Goal: Task Accomplishment & Management: Complete application form

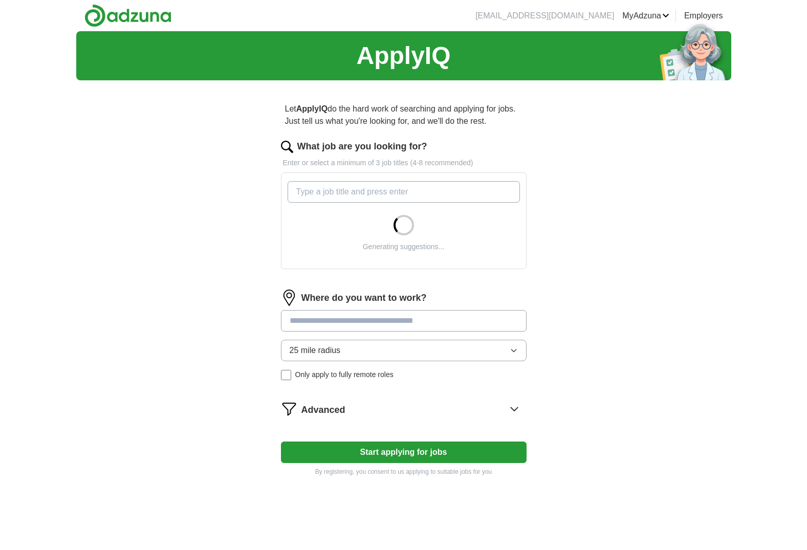
click at [408, 190] on input "What job are you looking for?" at bounding box center [404, 191] width 232 height 21
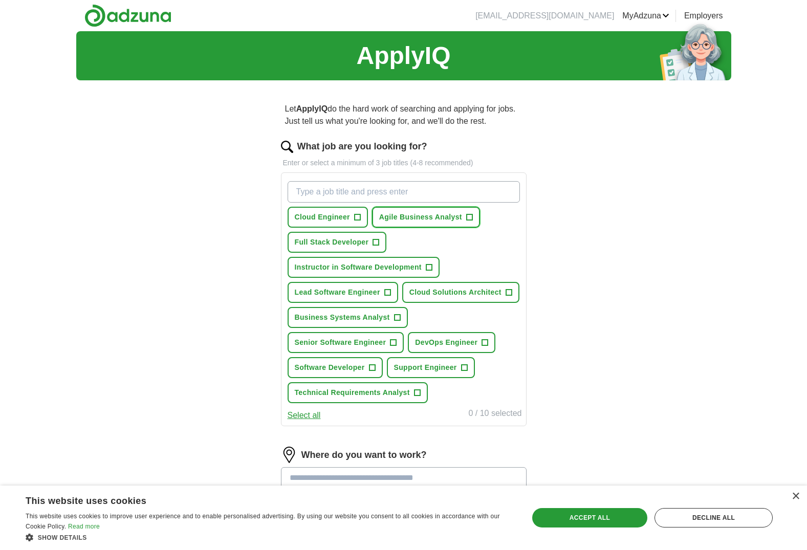
click at [466, 219] on span "+" at bounding box center [469, 217] width 6 height 8
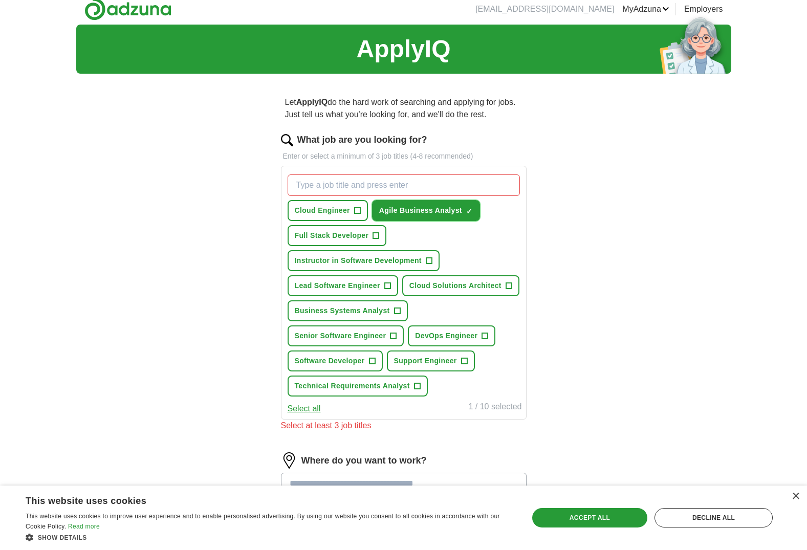
scroll to position [12, 0]
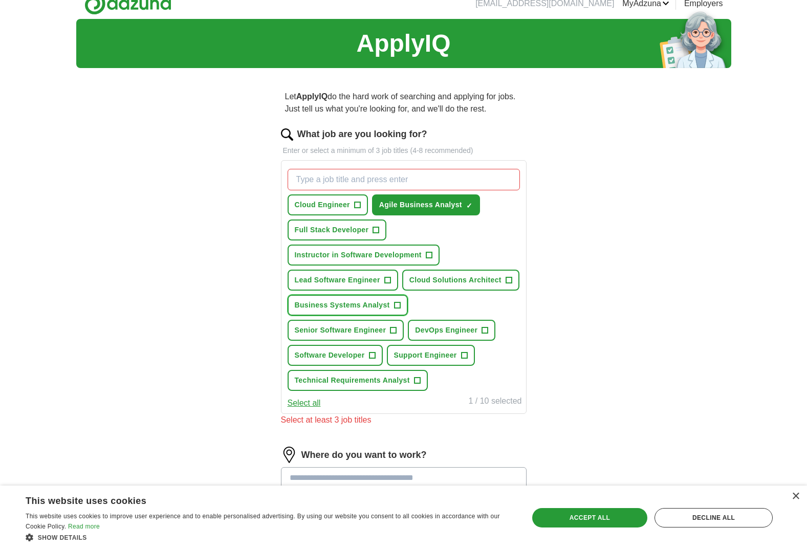
click at [398, 309] on span "+" at bounding box center [397, 305] width 6 height 8
click at [420, 380] on button "Technical Requirements Analyst +" at bounding box center [358, 380] width 140 height 21
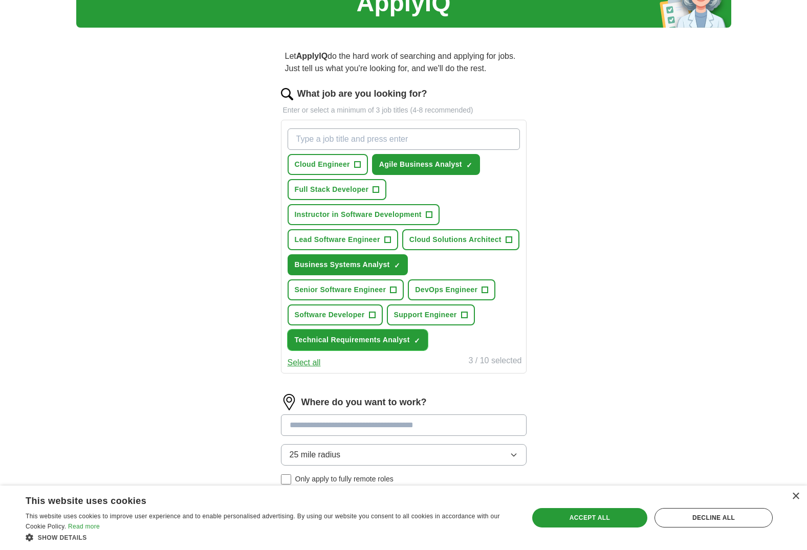
scroll to position [110, 0]
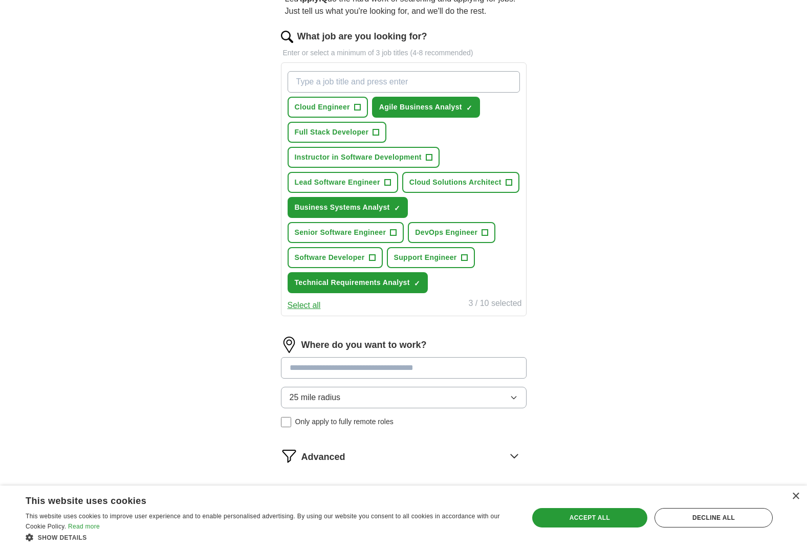
click at [449, 373] on input at bounding box center [404, 367] width 246 height 21
type input "*"
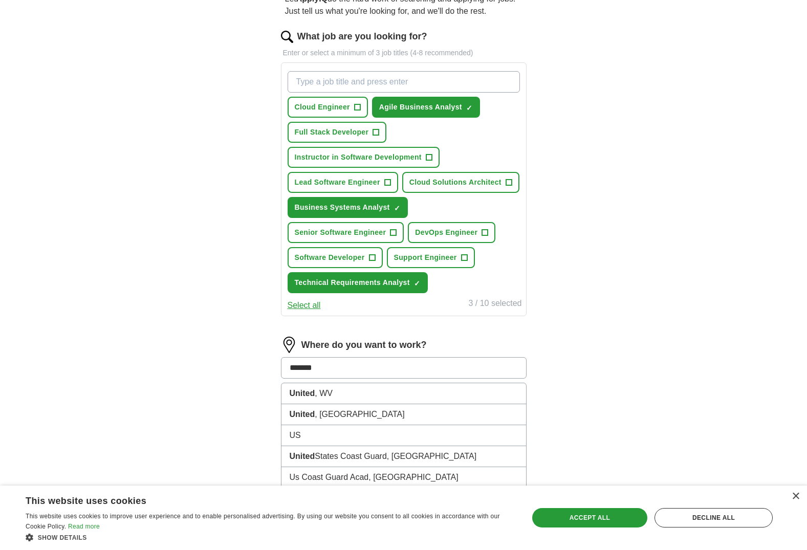
type input "********"
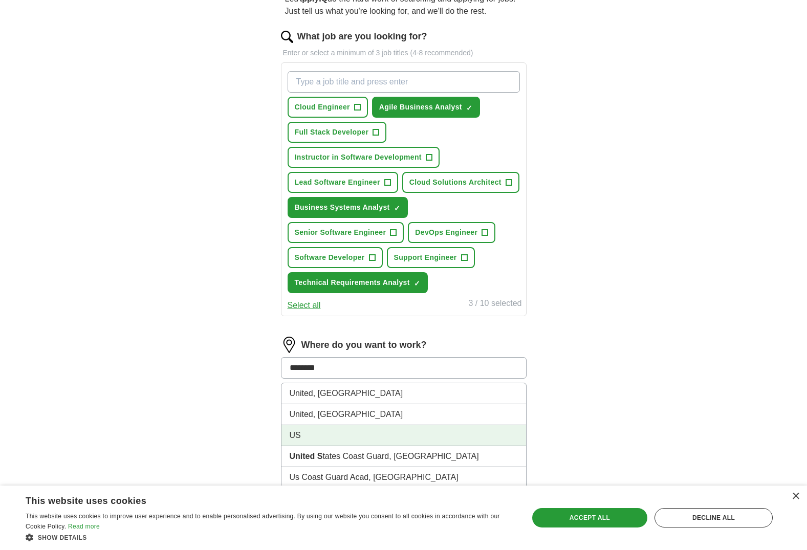
click at [370, 441] on li "US" at bounding box center [404, 435] width 245 height 21
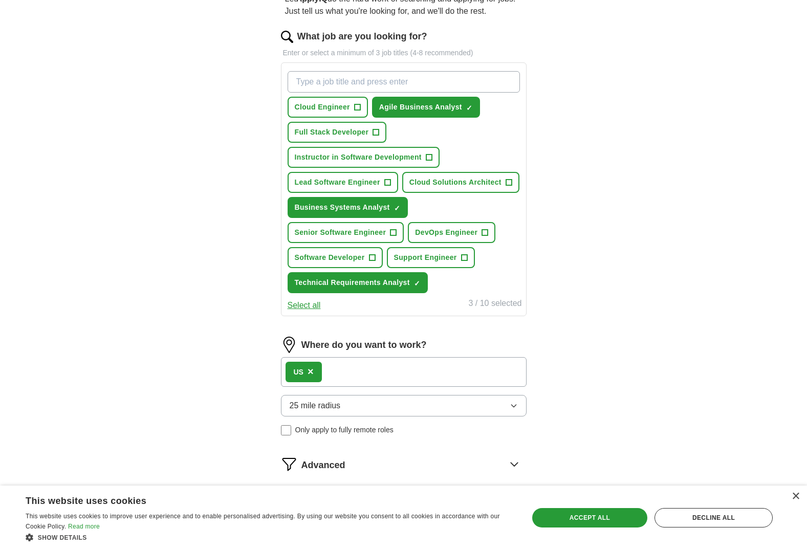
click at [359, 374] on div "US ×" at bounding box center [404, 372] width 246 height 30
click at [354, 370] on div "US ×" at bounding box center [404, 372] width 246 height 30
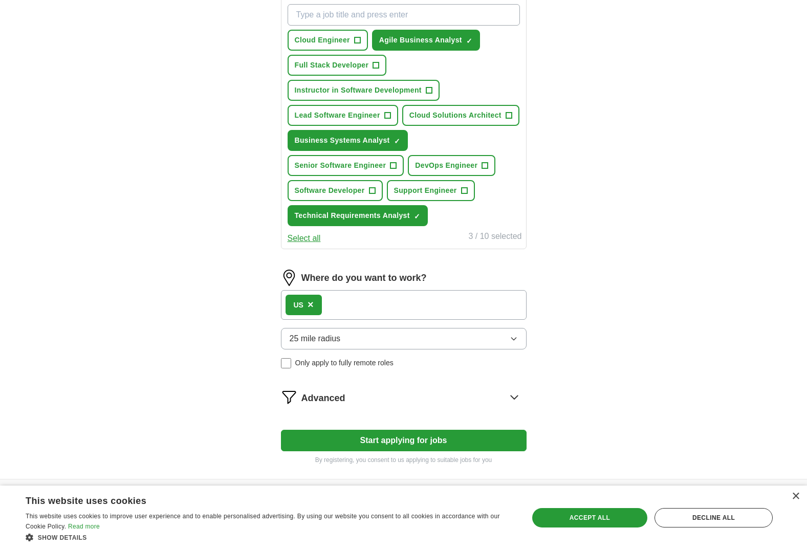
click at [363, 339] on button "25 mile radius" at bounding box center [404, 338] width 246 height 21
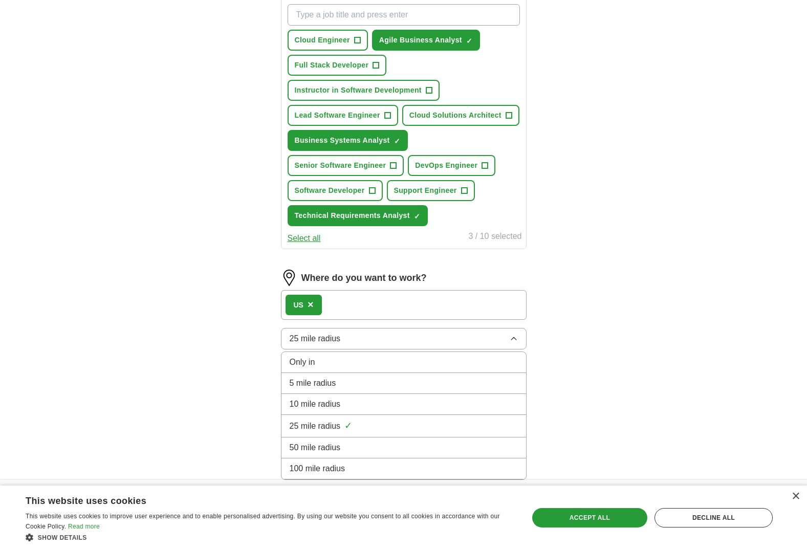
click at [355, 361] on div "Only in" at bounding box center [404, 362] width 228 height 12
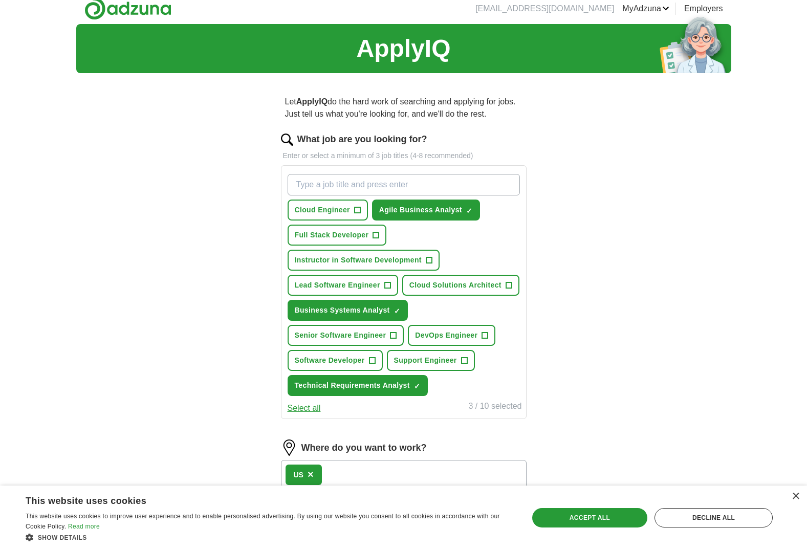
scroll to position [7, 0]
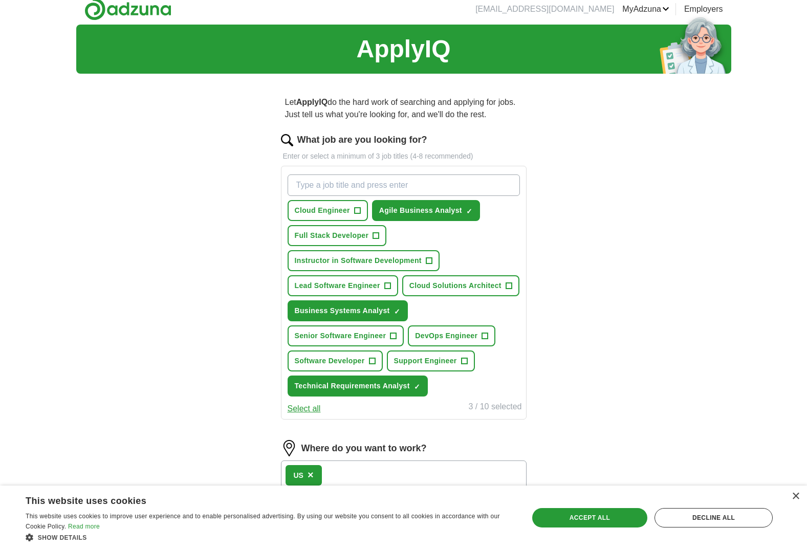
click at [377, 188] on input "What job are you looking for?" at bounding box center [404, 185] width 232 height 21
type input "Technical specialist"
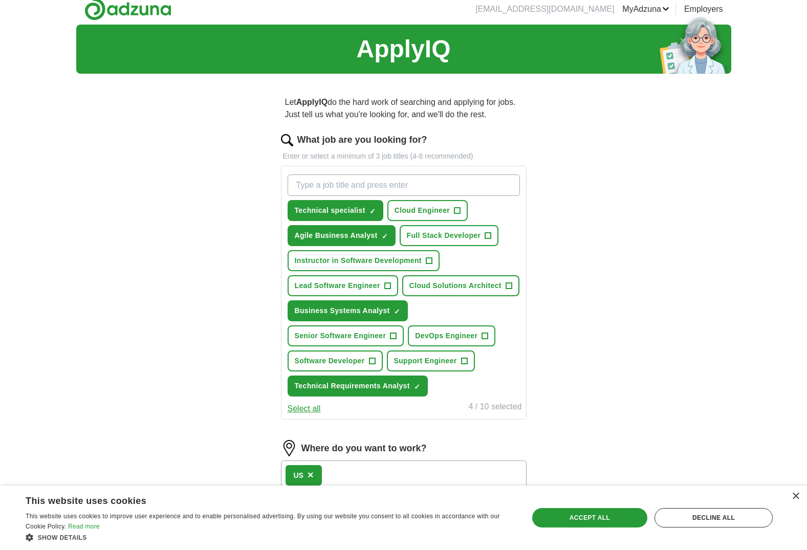
click at [388, 185] on input "What job are you looking for?" at bounding box center [404, 185] width 232 height 21
type input "technical business analyst"
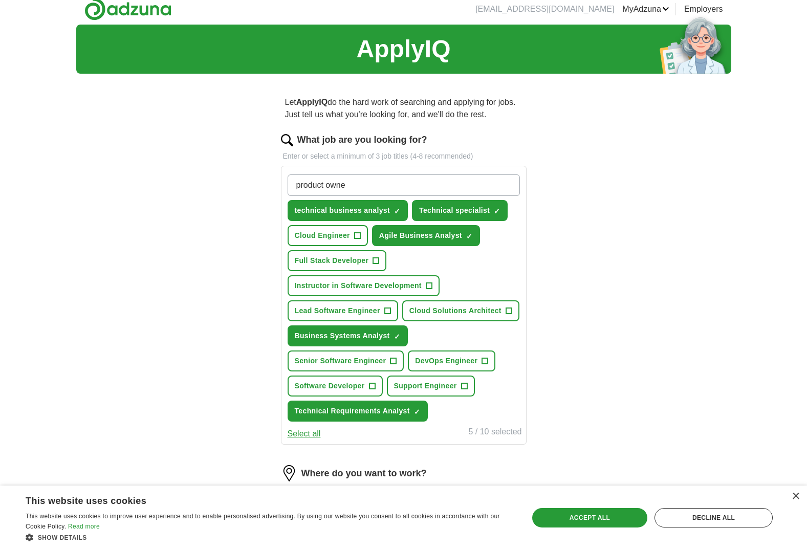
type input "product owner"
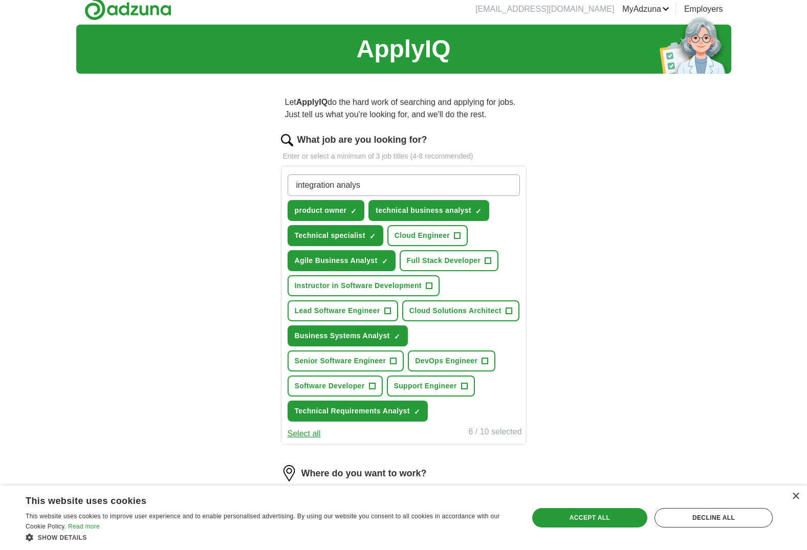
type input "integration analyst"
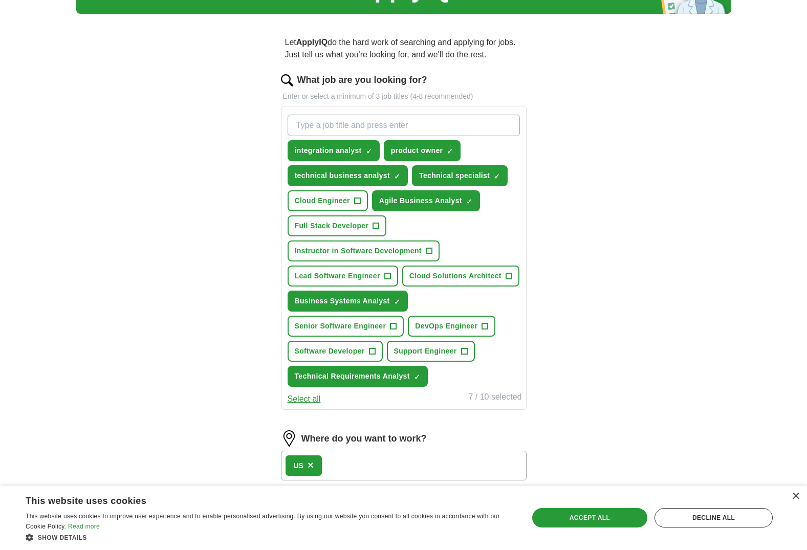
scroll to position [69, 0]
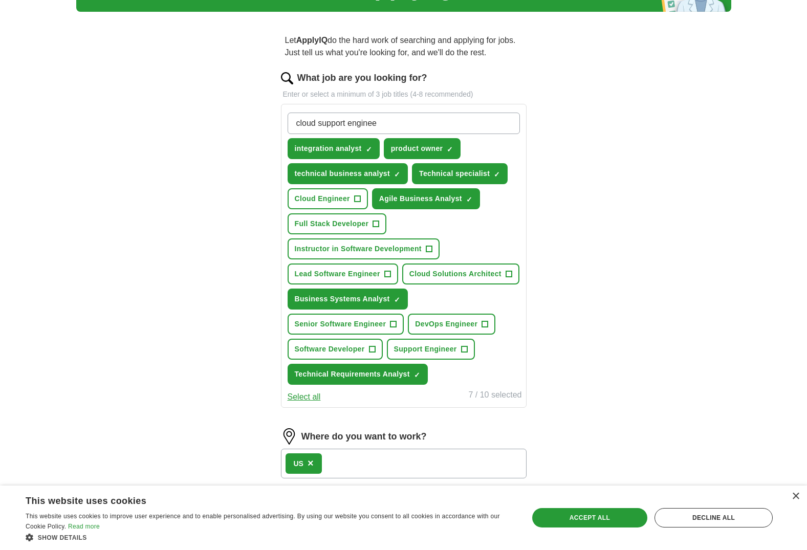
type input "cloud support engineer"
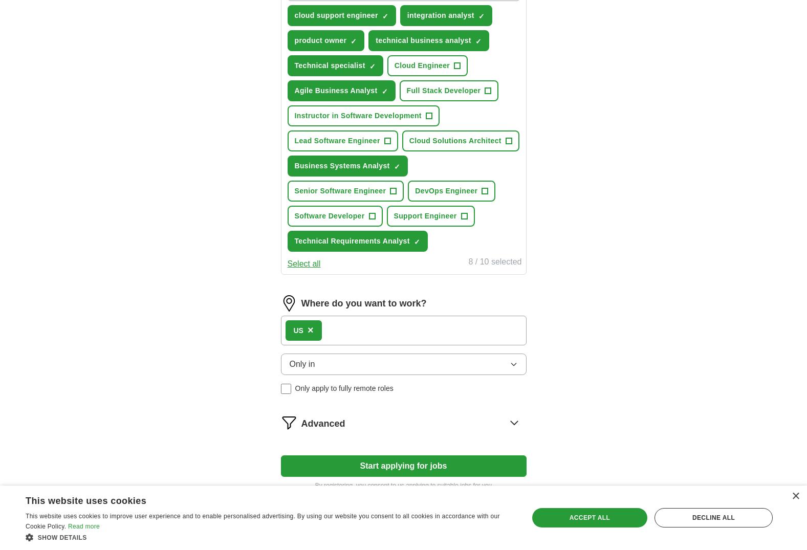
scroll to position [260, 0]
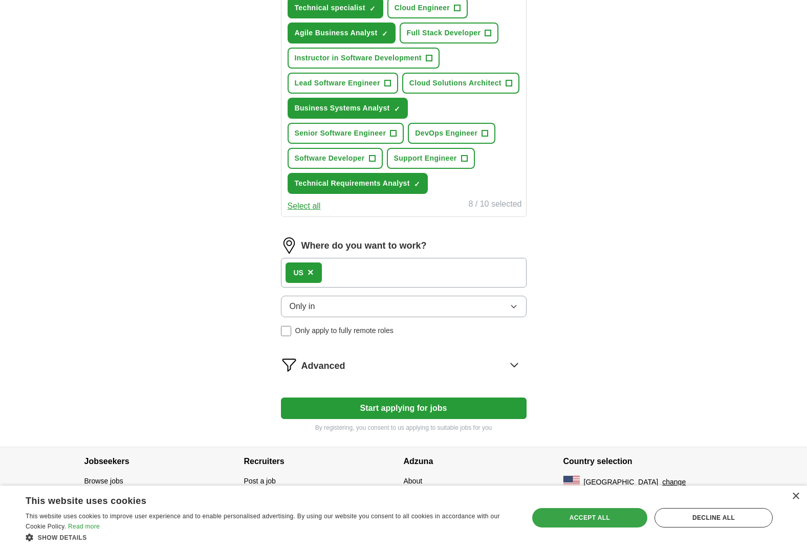
click at [598, 516] on div "Accept all" at bounding box center [589, 517] width 115 height 19
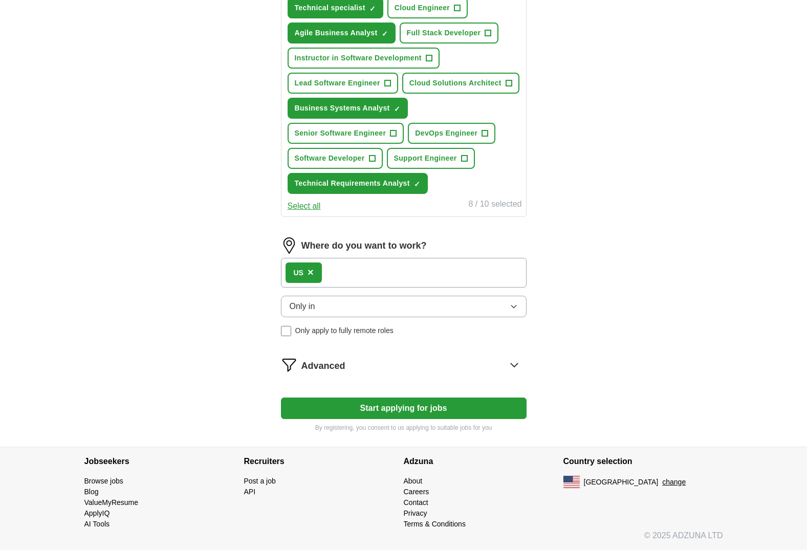
click at [377, 405] on button "Start applying for jobs" at bounding box center [404, 408] width 246 height 21
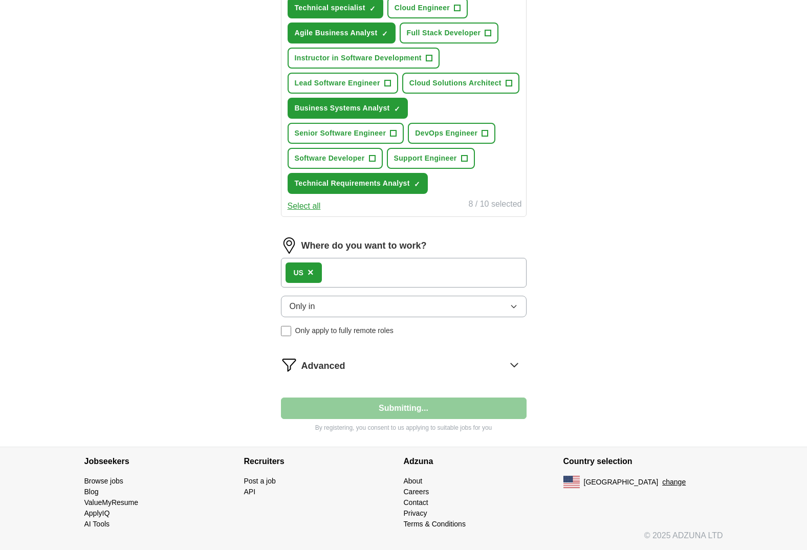
select select "**"
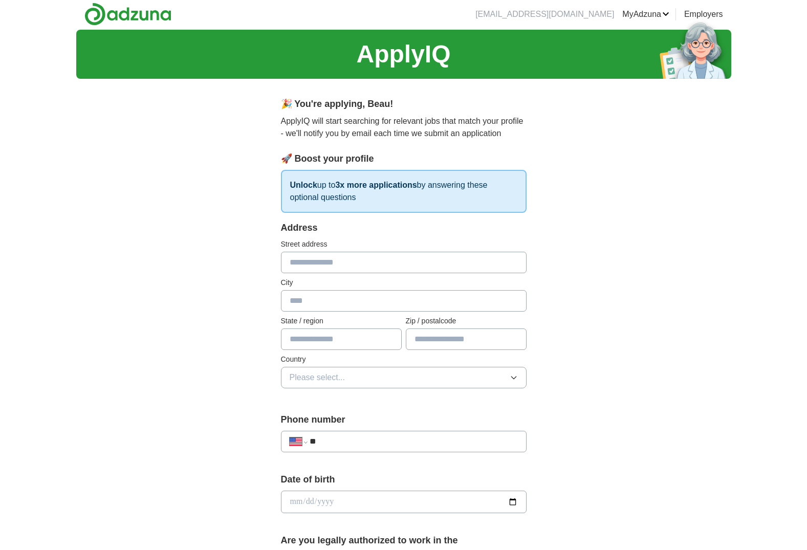
scroll to position [0, 0]
